Goal: Task Accomplishment & Management: Complete application form

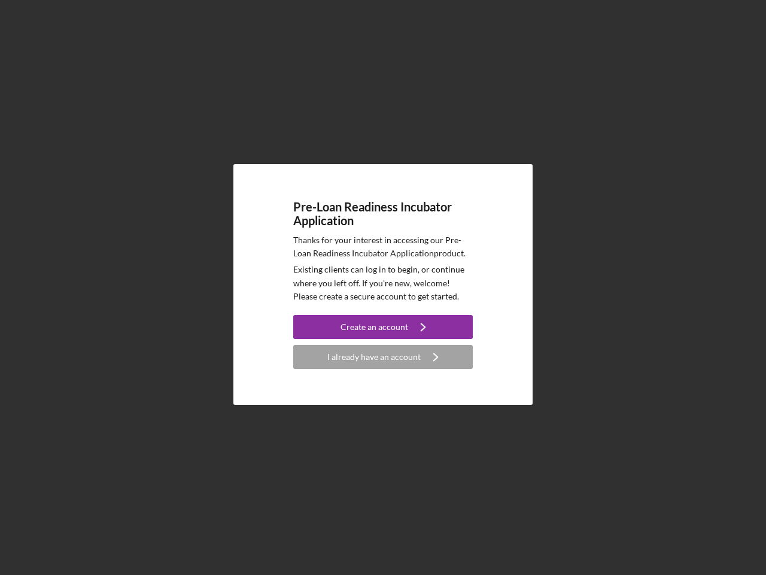
click at [383, 287] on p "Existing clients can log in to begin, or continue where you left off. If you're…" at bounding box center [383, 283] width 180 height 40
click at [383, 327] on div "Create an account" at bounding box center [375, 327] width 68 height 24
